Goal: Information Seeking & Learning: Learn about a topic

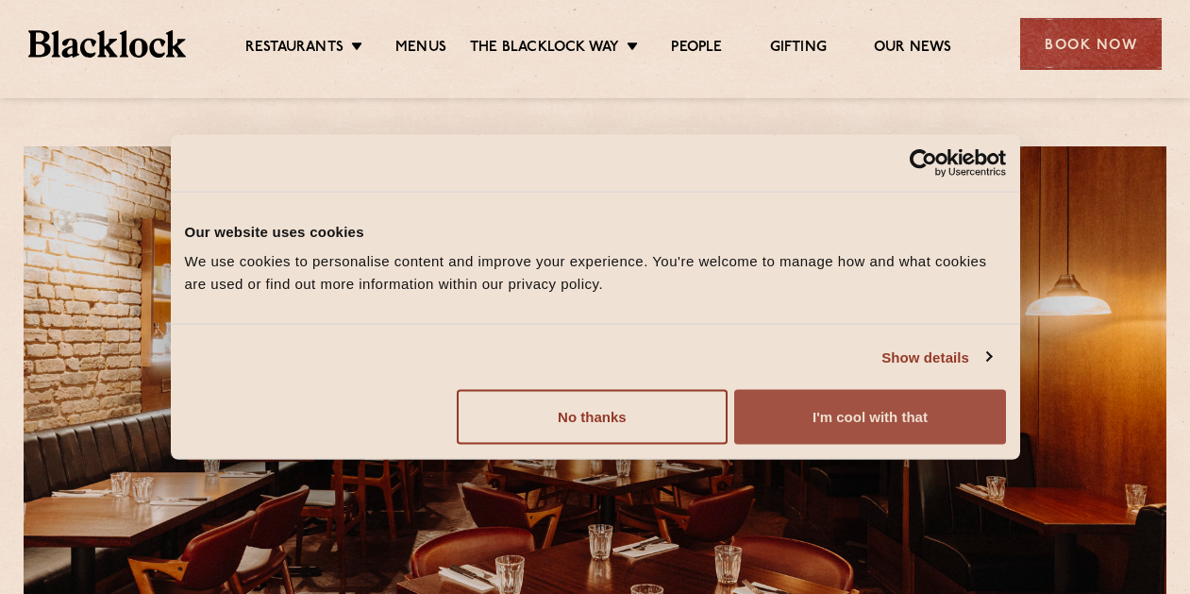
click at [866, 421] on button "I'm cool with that" at bounding box center [869, 417] width 271 height 55
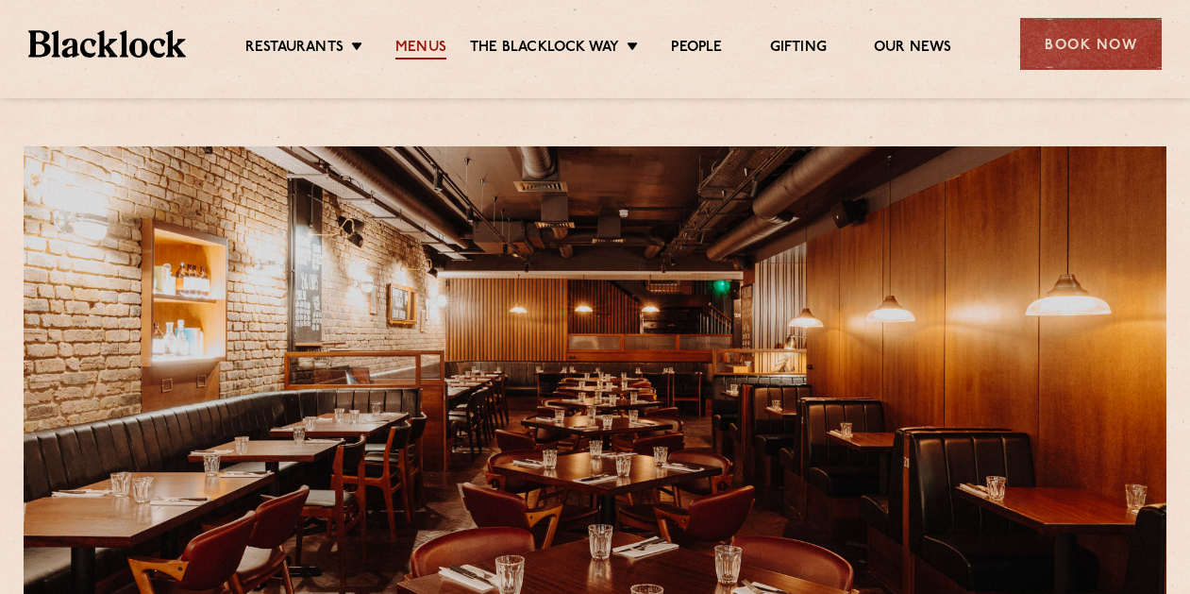
click at [418, 43] on link "Menus" at bounding box center [421, 49] width 51 height 21
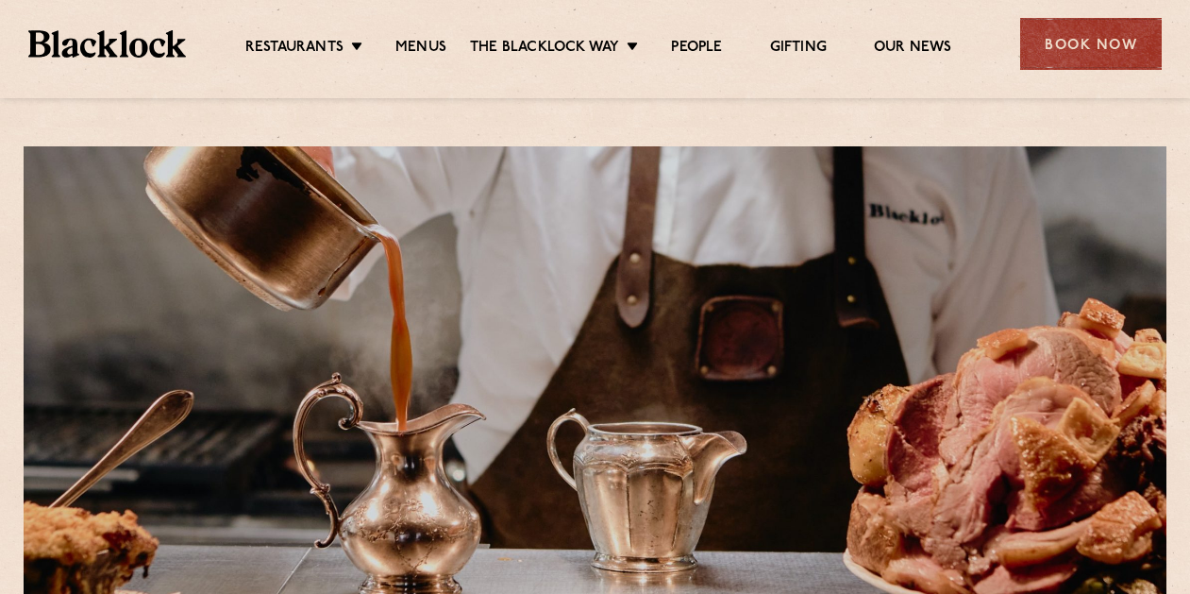
click at [418, 43] on link "Menus" at bounding box center [421, 49] width 51 height 21
